Goal: Task Accomplishment & Management: Complete application form

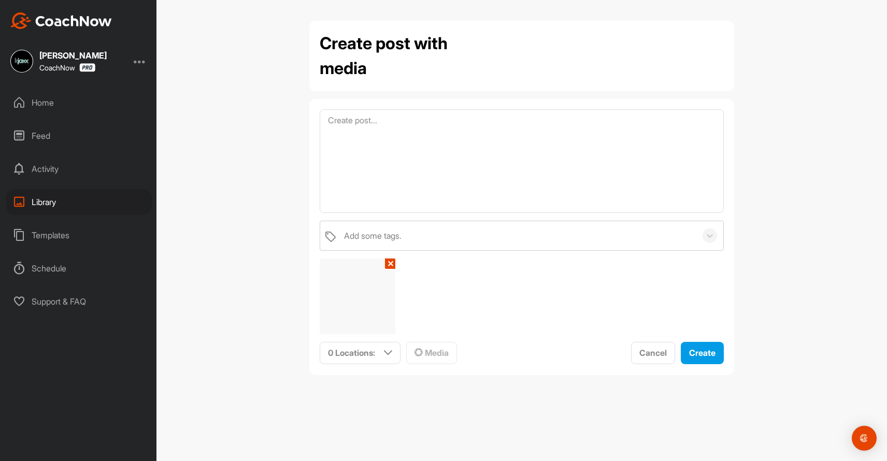
click at [32, 98] on div "Home" at bounding box center [79, 103] width 146 height 26
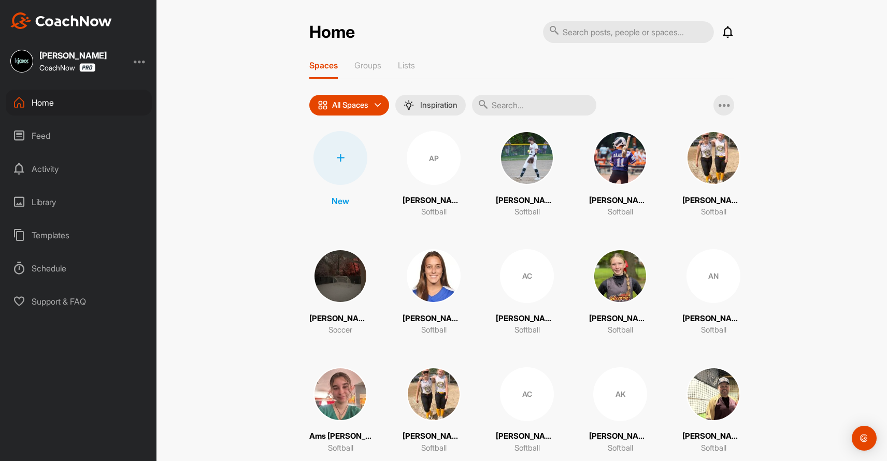
click at [344, 157] on icon at bounding box center [340, 158] width 8 height 8
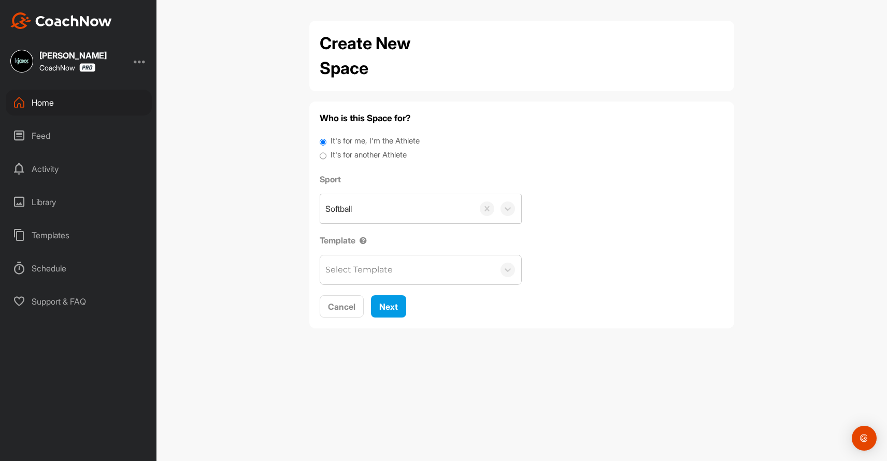
click at [322, 151] on input "It's for another Athlete" at bounding box center [323, 156] width 7 height 14
radio input "true"
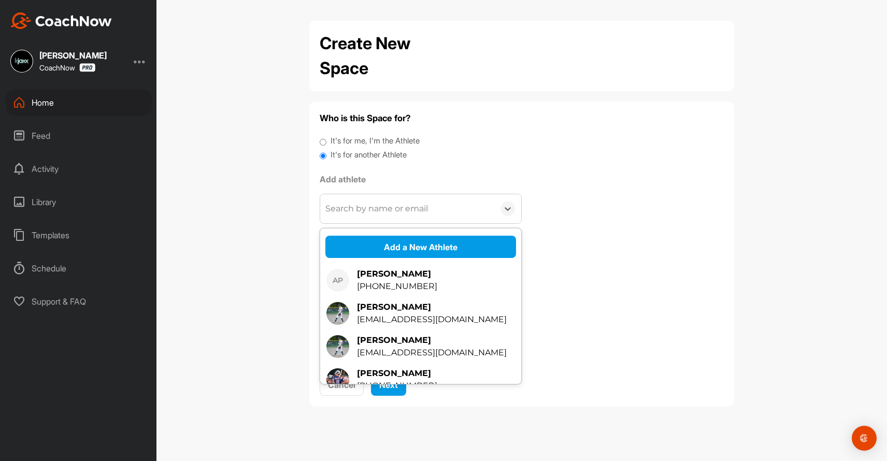
click at [345, 208] on div "Search by name or email" at bounding box center [376, 209] width 103 height 12
click at [390, 243] on button "Add a New Athlete" at bounding box center [420, 247] width 191 height 22
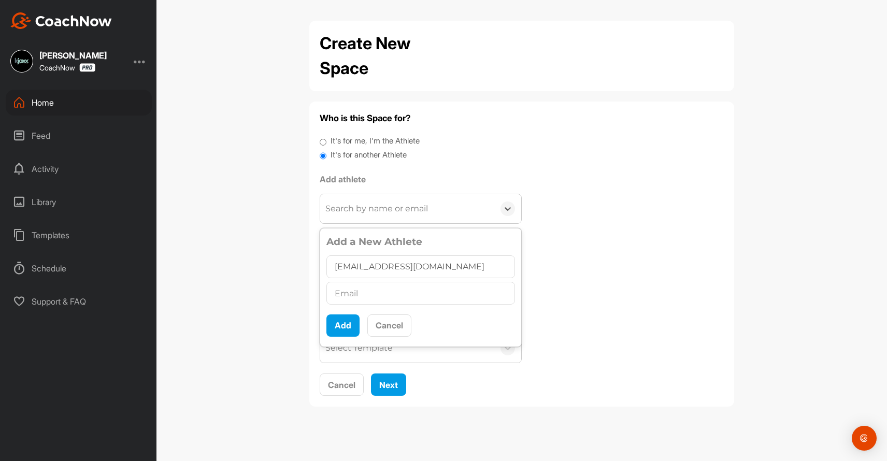
type input "[EMAIL_ADDRESS][DOMAIN_NAME]"
paste input "[EMAIL_ADDRESS][DOMAIN_NAME]"
type input "[EMAIL_ADDRESS][DOMAIN_NAME]"
drag, startPoint x: 365, startPoint y: 265, endPoint x: 381, endPoint y: 263, distance: 15.7
click at [381, 263] on input "[EMAIL_ADDRESS][DOMAIN_NAME]" at bounding box center [420, 266] width 189 height 23
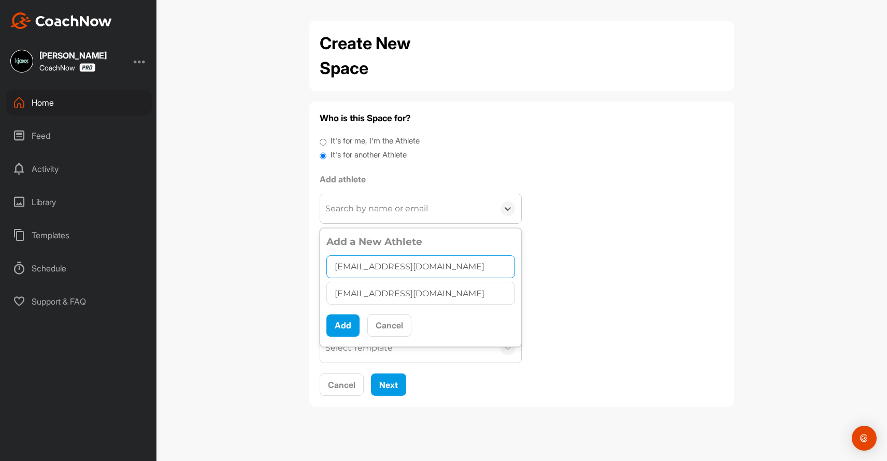
click at [429, 263] on input "[EMAIL_ADDRESS][DOMAIN_NAME]" at bounding box center [420, 266] width 189 height 23
drag, startPoint x: 438, startPoint y: 263, endPoint x: 365, endPoint y: 263, distance: 72.5
click at [365, 263] on input "[EMAIL_ADDRESS][DOMAIN_NAME]" at bounding box center [420, 266] width 189 height 23
click at [339, 266] on input "[PERSON_NAME]" at bounding box center [420, 266] width 189 height 23
click at [374, 267] on input "[PERSON_NAME]" at bounding box center [420, 266] width 189 height 23
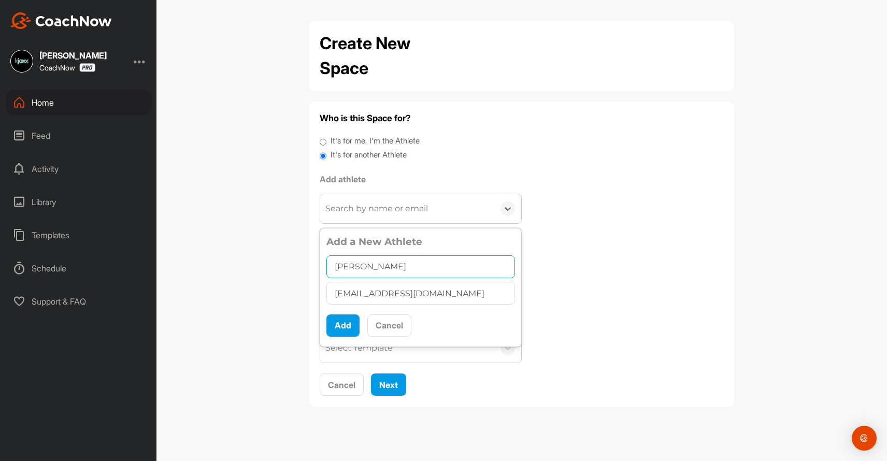
click at [337, 265] on input "[PERSON_NAME]" at bounding box center [420, 266] width 189 height 23
type input "[PERSON_NAME]"
click at [342, 327] on button "Add" at bounding box center [342, 325] width 33 height 22
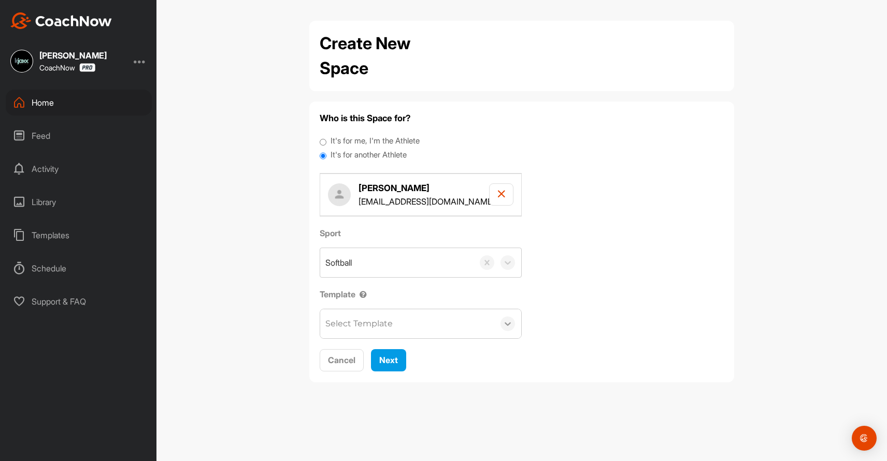
click at [510, 323] on icon at bounding box center [508, 324] width 10 height 10
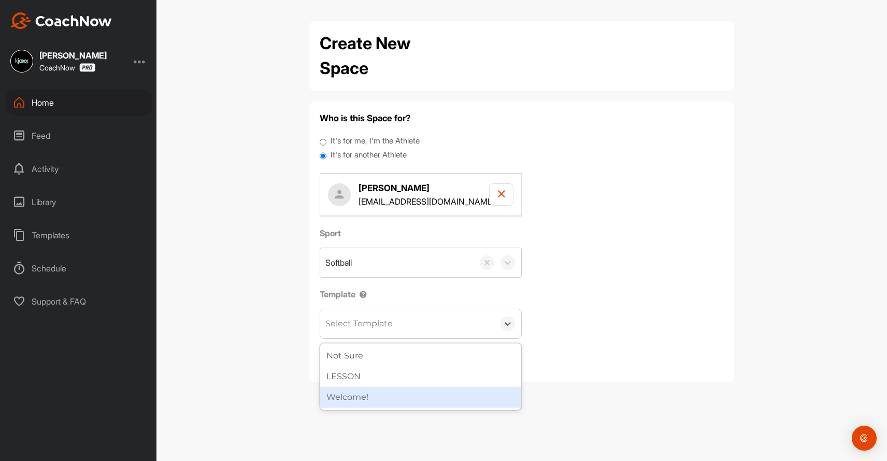
click at [415, 391] on div "Welcome!" at bounding box center [420, 397] width 201 height 21
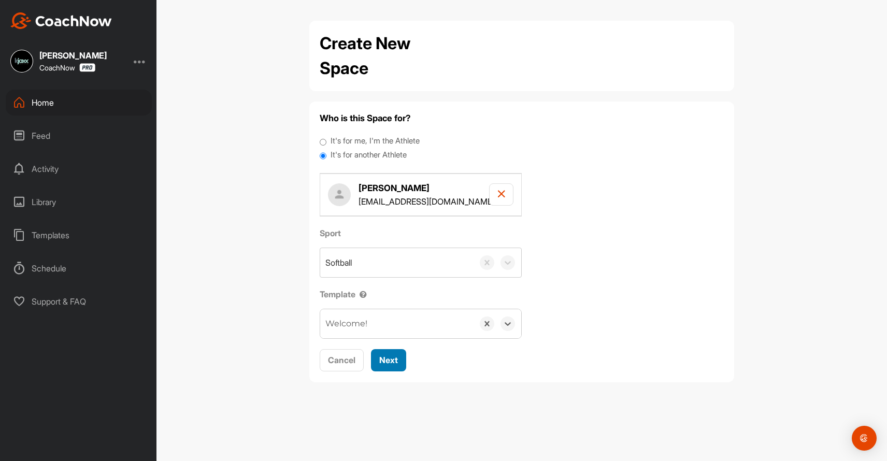
click at [388, 360] on span "Next" at bounding box center [388, 360] width 19 height 10
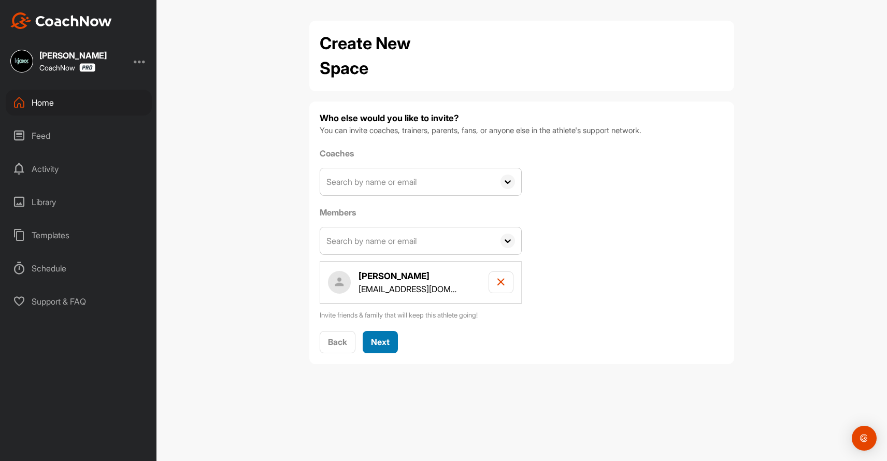
click at [378, 339] on span "Next" at bounding box center [380, 342] width 19 height 10
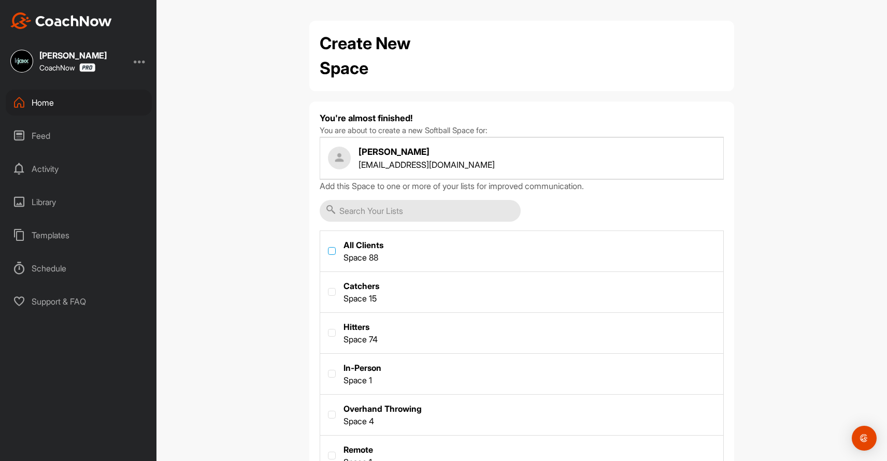
click at [335, 250] on label at bounding box center [332, 251] width 8 height 8
click at [328, 248] on input "checkbox" at bounding box center [328, 247] width 1 height 1
checkbox input "true"
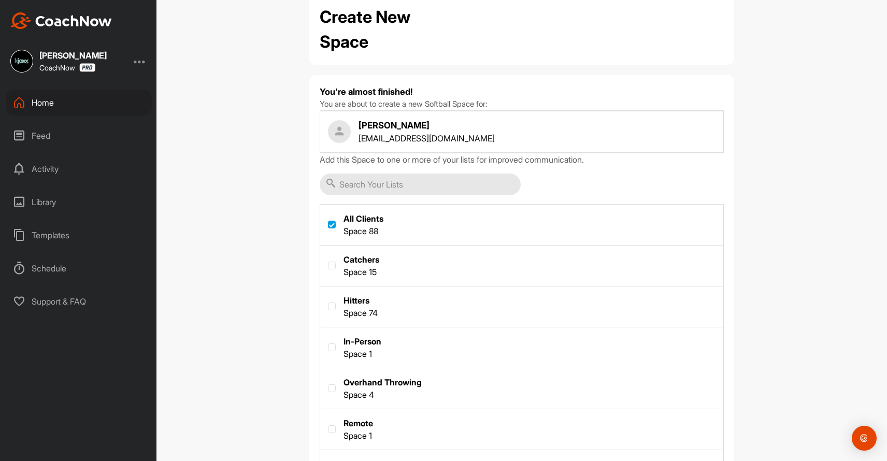
scroll to position [27, 0]
click at [334, 264] on label at bounding box center [332, 265] width 8 height 8
click at [328, 261] on input "checkbox" at bounding box center [328, 261] width 1 height 1
checkbox input "true"
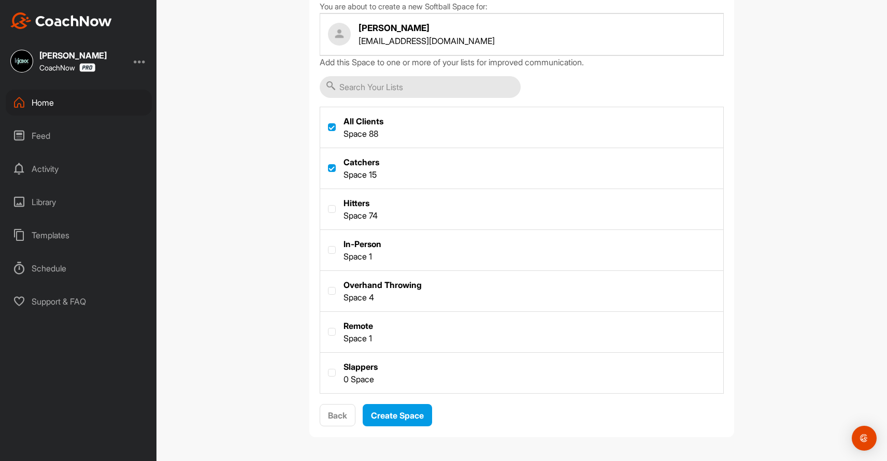
scroll to position [123, 0]
click at [402, 413] on span "Create Space" at bounding box center [397, 416] width 53 height 10
